Goal: Information Seeking & Learning: Learn about a topic

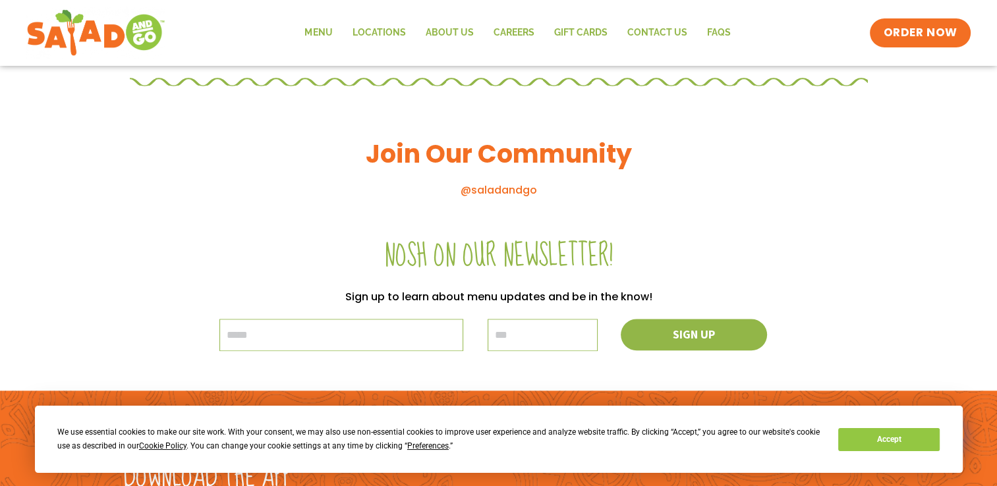
scroll to position [1526, 0]
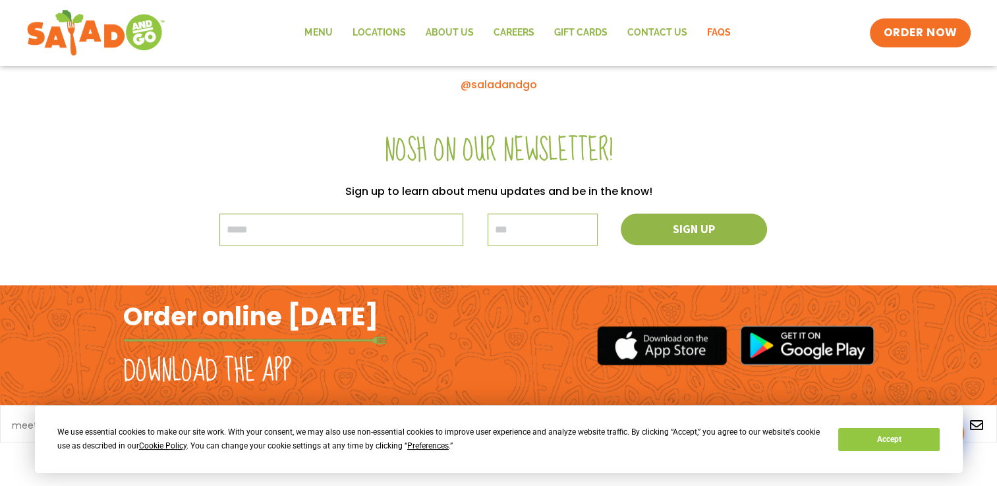
click at [720, 31] on link "FAQs" at bounding box center [717, 33] width 43 height 30
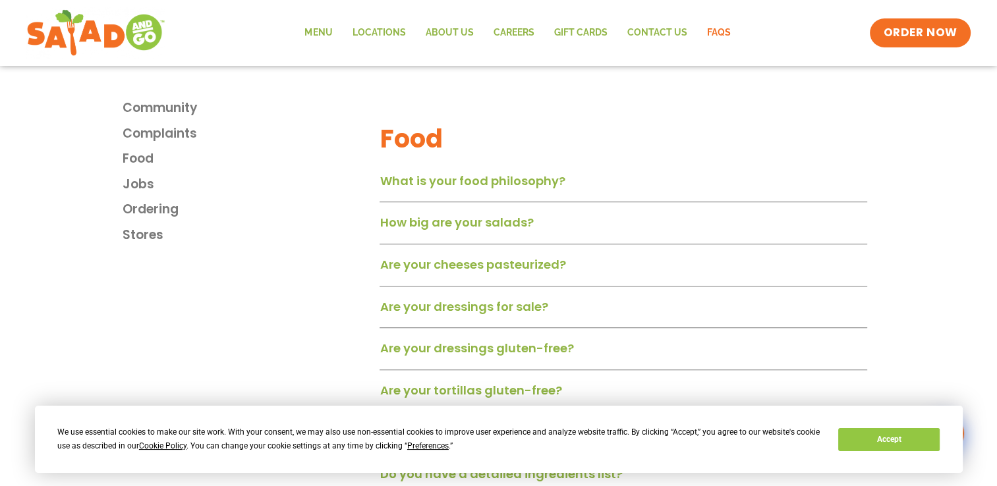
scroll to position [859, 0]
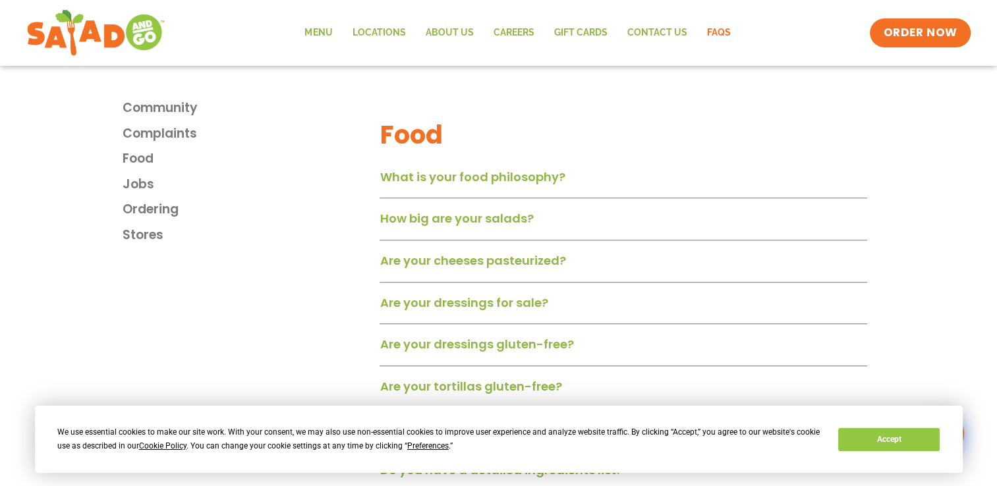
click at [543, 180] on link "What is your food philosophy?" at bounding box center [471, 177] width 185 height 16
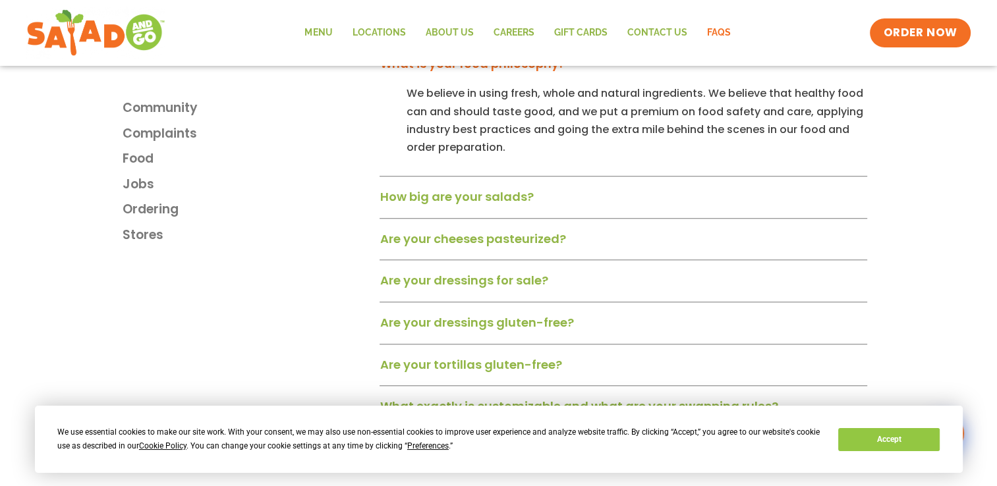
scroll to position [971, 0]
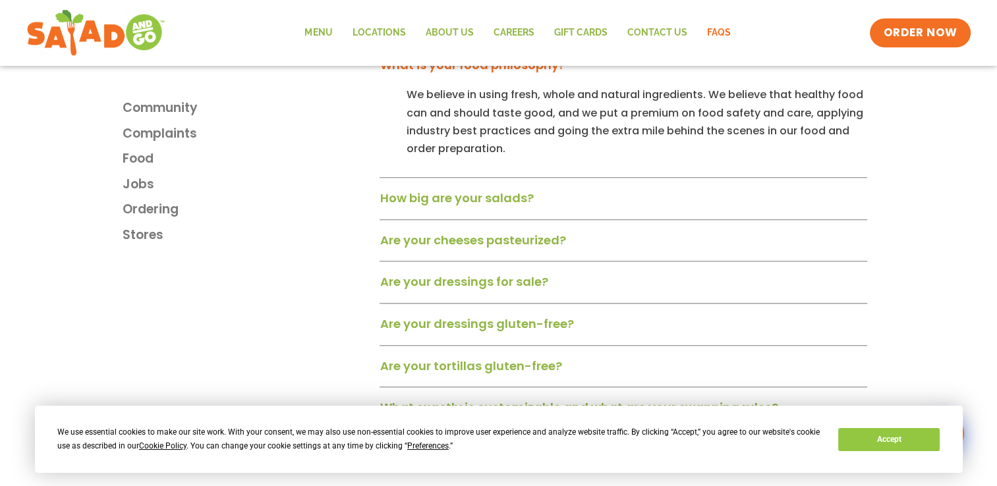
click at [432, 193] on div "How big are your salads?" at bounding box center [622, 203] width 487 height 34
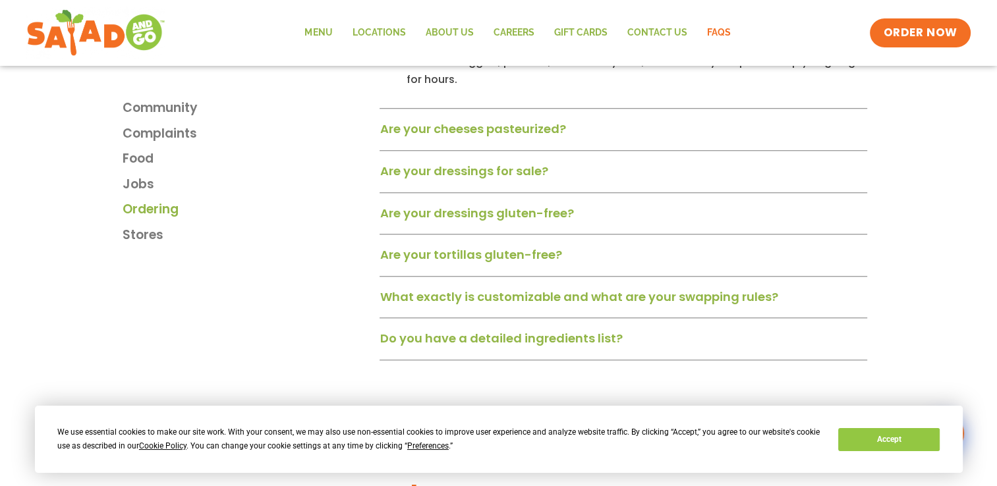
scroll to position [1157, 0]
click at [422, 302] on link "What exactly is customizable and what are your swapping rules?" at bounding box center [578, 295] width 398 height 16
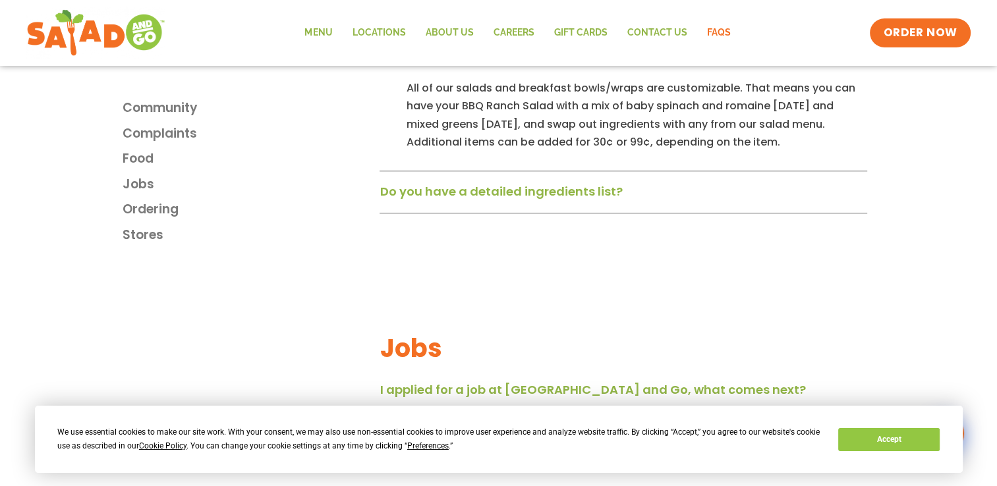
scroll to position [1395, 0]
click at [419, 197] on link "Do you have a detailed ingredients list?" at bounding box center [500, 190] width 242 height 16
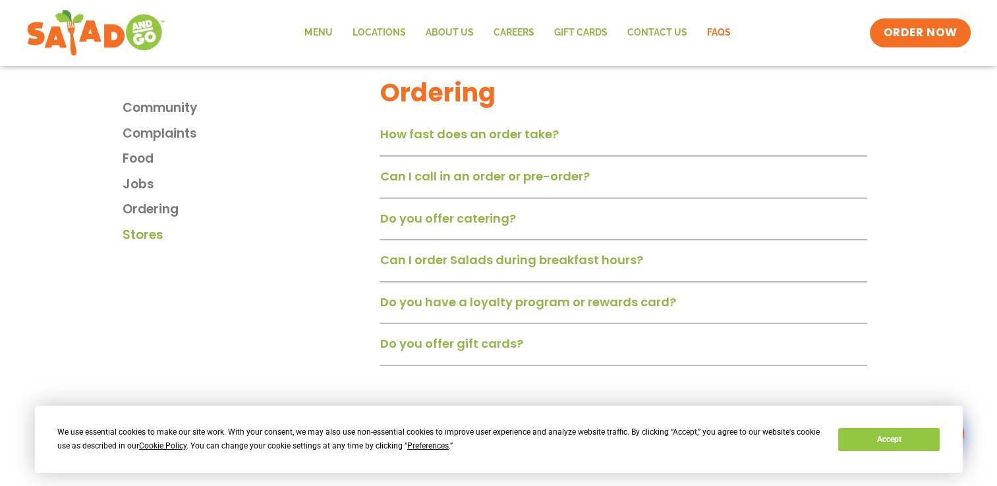
scroll to position [1986, 0]
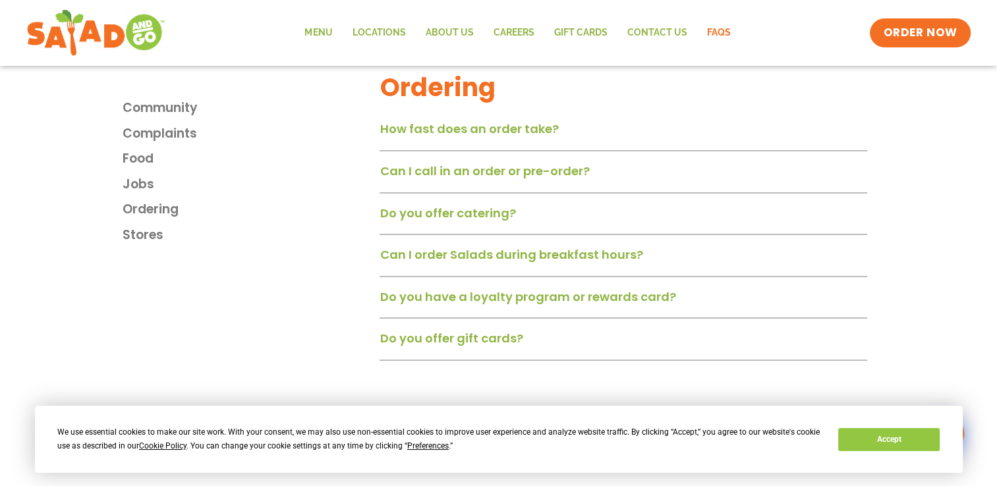
click at [405, 179] on link "Can I call in an order or pre-order?" at bounding box center [483, 171] width 209 height 16
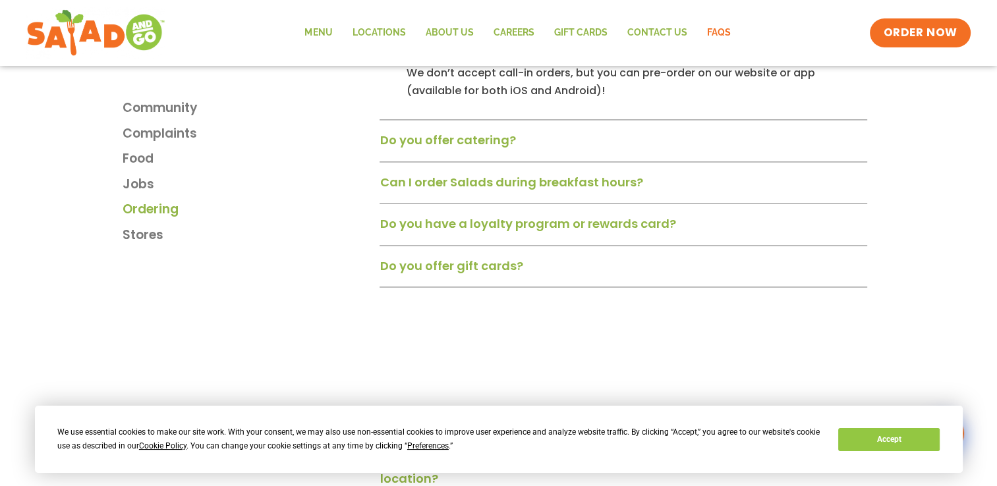
scroll to position [2115, 0]
click at [402, 186] on link "Can I order Salads during breakfast hours?" at bounding box center [510, 181] width 263 height 16
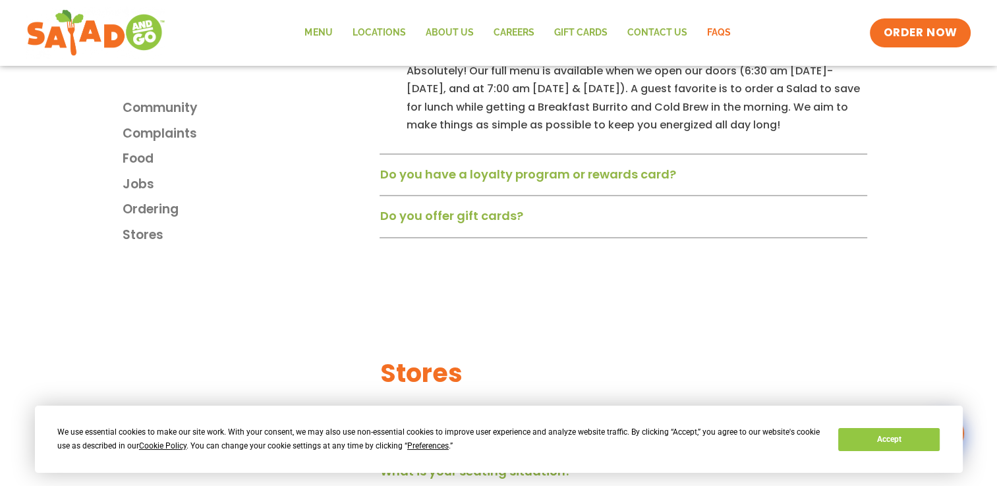
scroll to position [2266, 0]
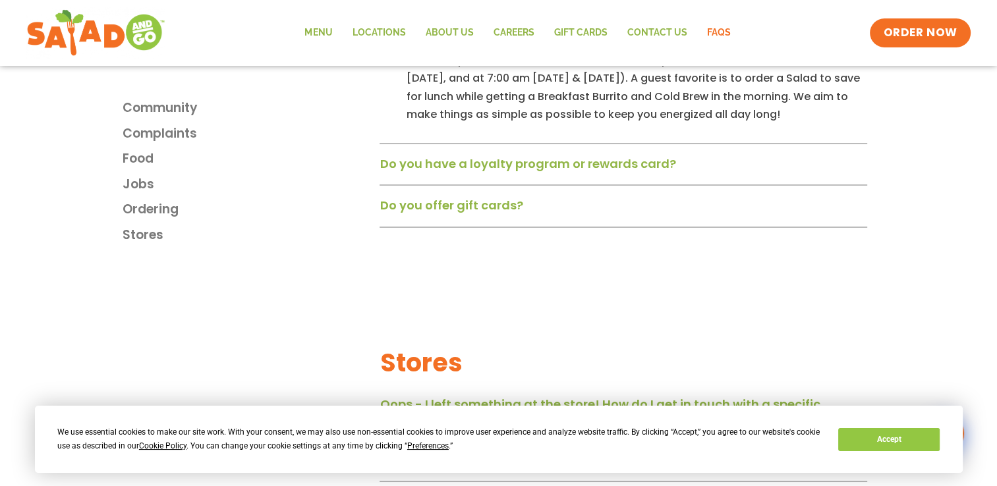
click at [402, 170] on link "Do you have a loyalty program or rewards card?" at bounding box center [527, 163] width 296 height 16
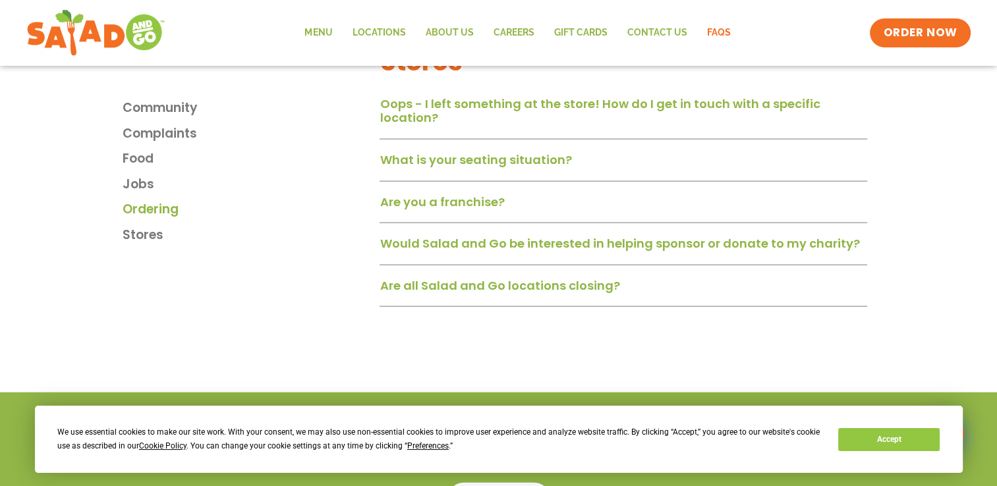
scroll to position [2713, 0]
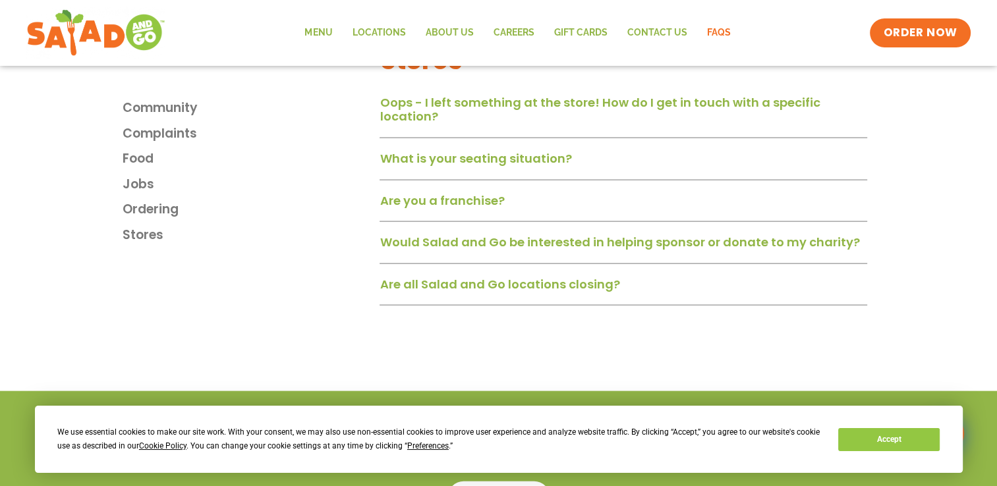
click at [395, 162] on link "What is your seating situation?" at bounding box center [475, 158] width 192 height 16
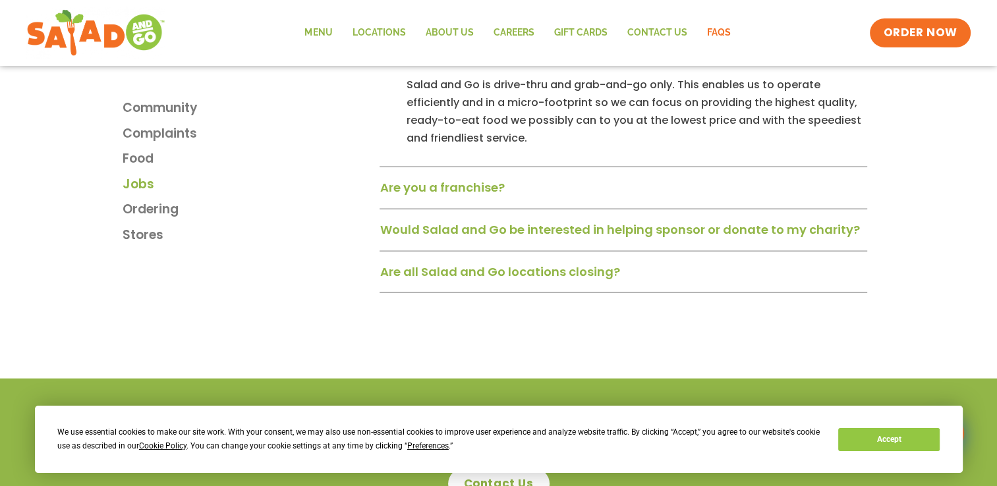
scroll to position [2817, 0]
click at [411, 280] on link "Are all Salad and Go locations closing?" at bounding box center [499, 271] width 240 height 16
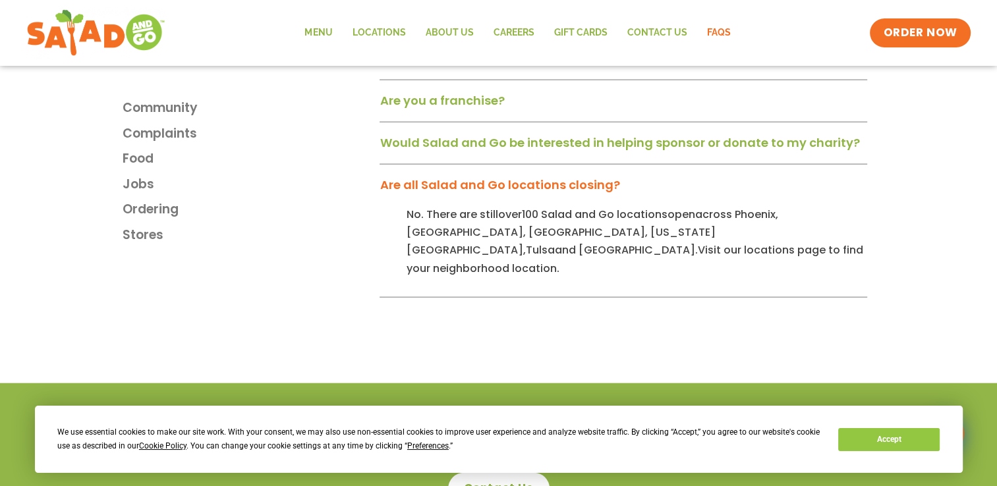
scroll to position [2905, 0]
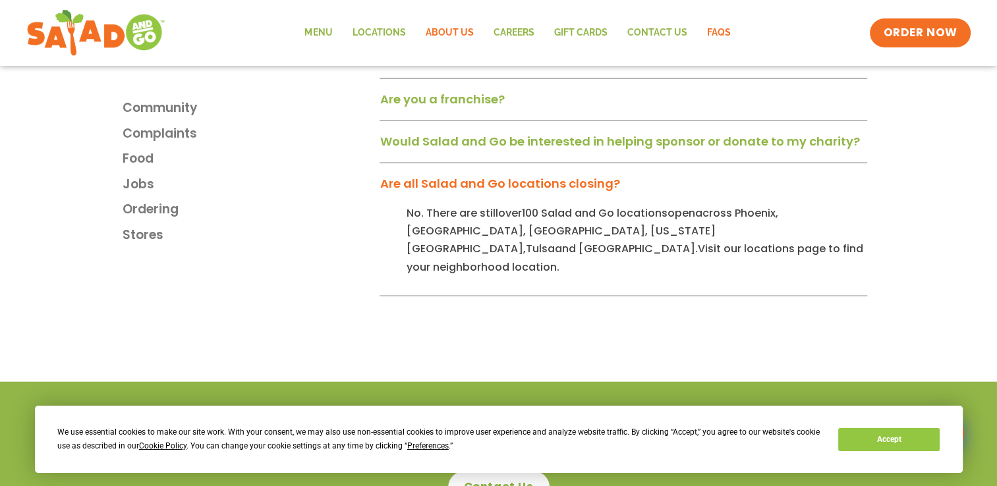
click at [453, 36] on link "About Us" at bounding box center [449, 33] width 68 height 30
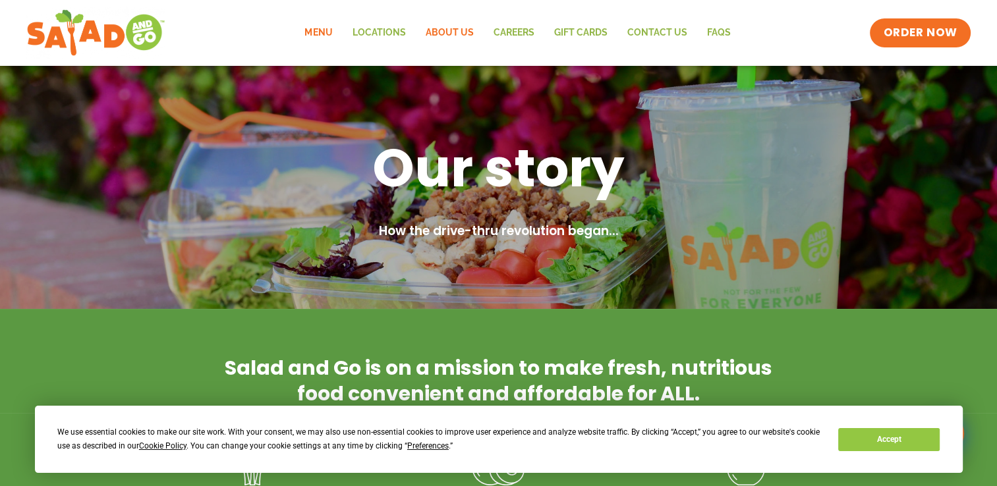
click at [327, 31] on link "Menu" at bounding box center [317, 33] width 47 height 30
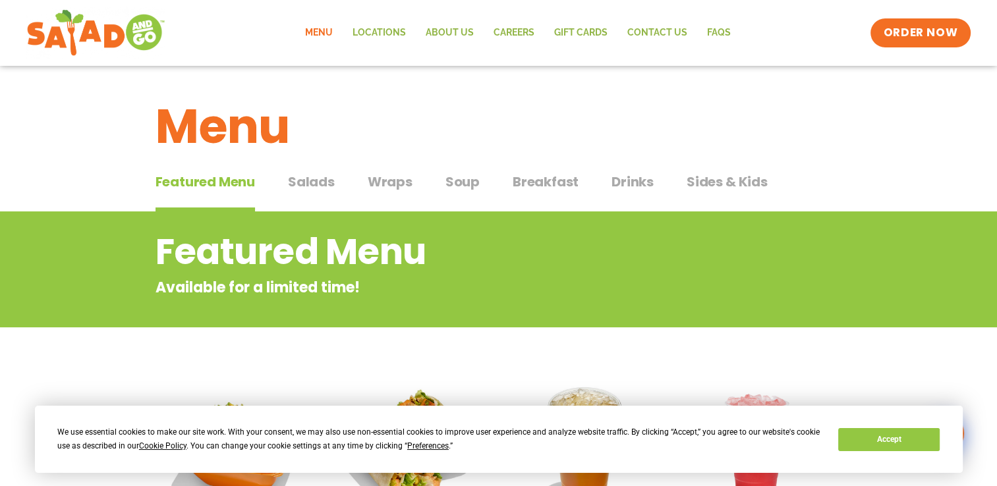
click at [619, 180] on span "Drinks" at bounding box center [632, 182] width 42 height 20
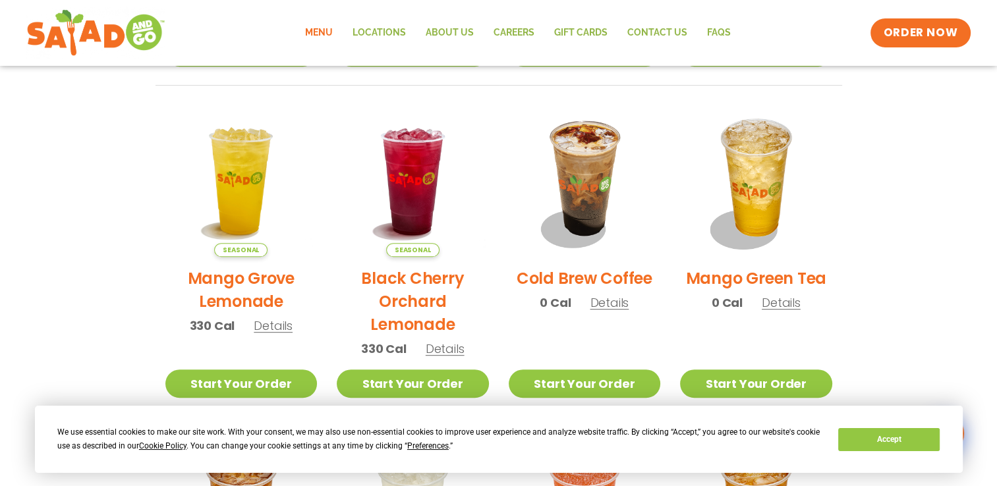
scroll to position [621, 0]
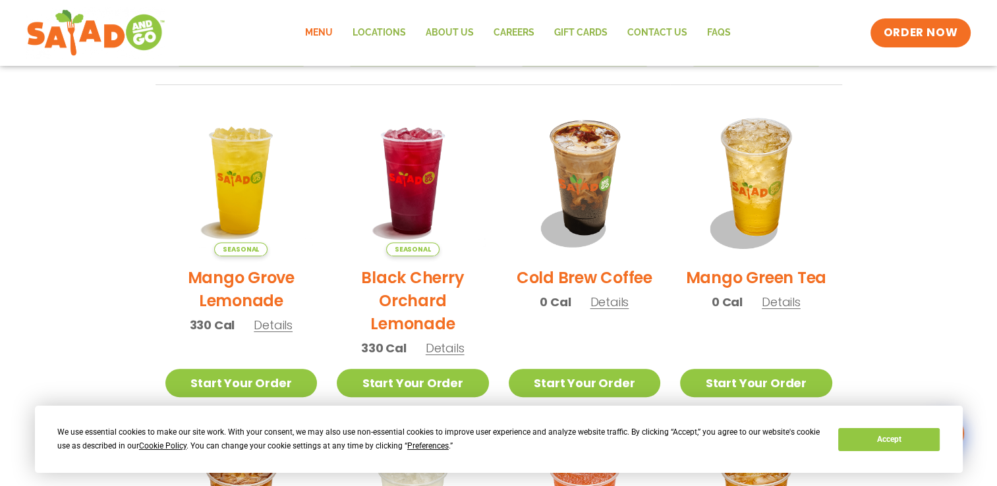
click at [620, 302] on span "Details" at bounding box center [609, 302] width 39 height 16
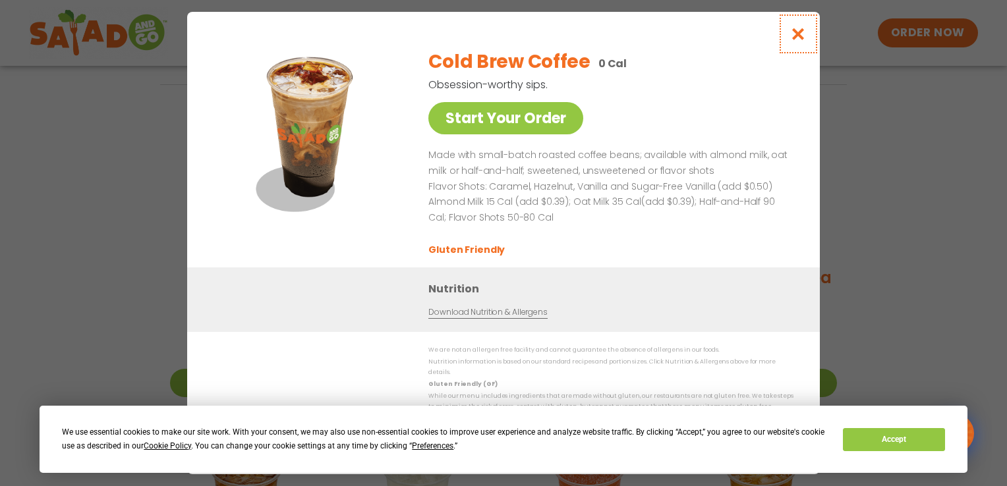
click at [796, 41] on icon "Close modal" at bounding box center [798, 34] width 16 height 14
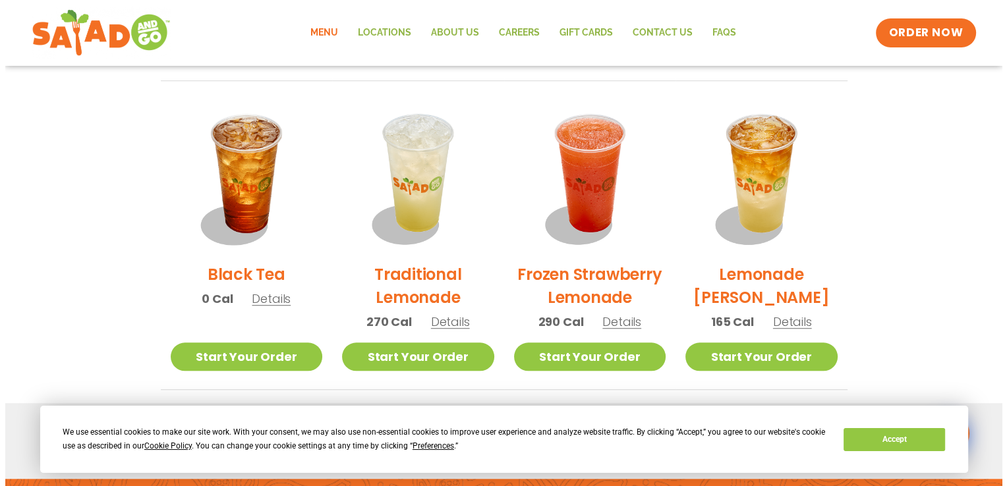
scroll to position [956, 0]
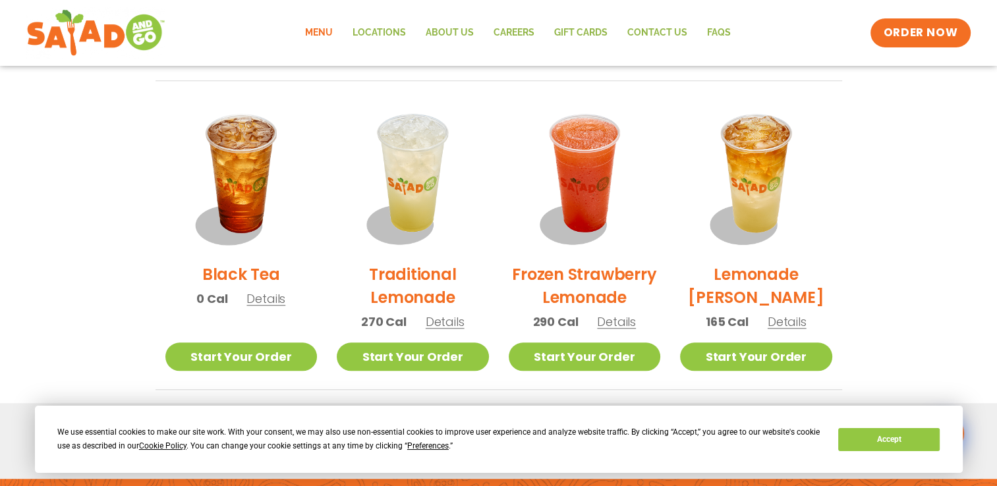
click at [246, 294] on span "Details" at bounding box center [265, 298] width 39 height 16
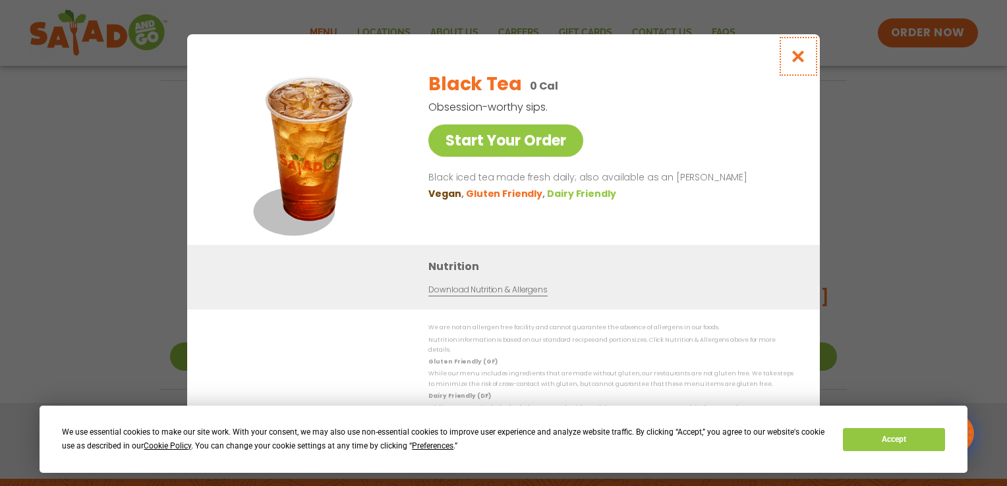
click at [799, 58] on icon "Close modal" at bounding box center [798, 56] width 16 height 14
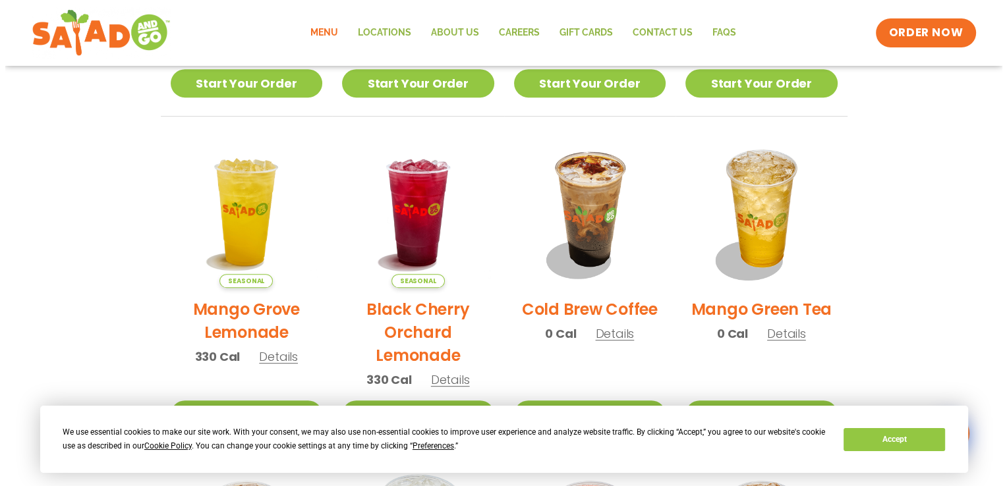
scroll to position [588, 0]
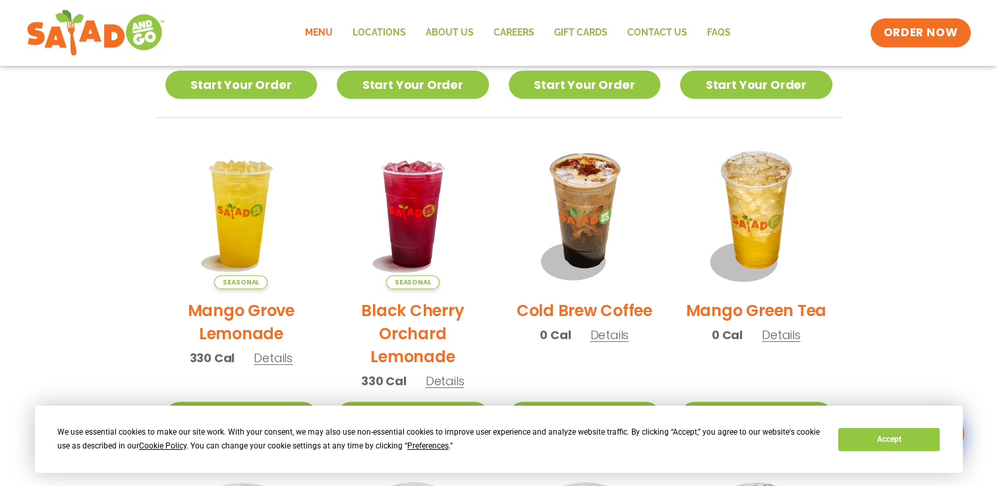
click at [600, 330] on span "Details" at bounding box center [609, 335] width 39 height 16
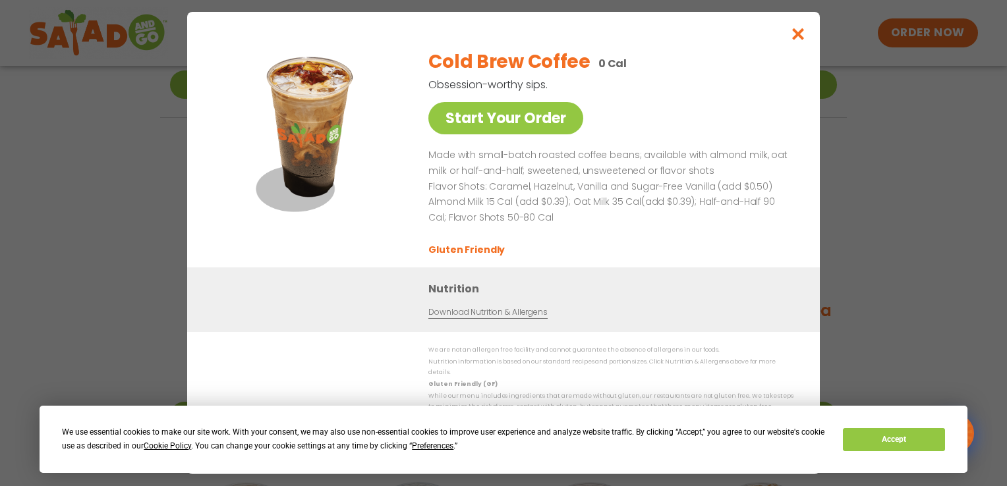
click at [520, 317] on link "Download Nutrition & Allergens" at bounding box center [487, 312] width 119 height 13
